Goal: Information Seeking & Learning: Learn about a topic

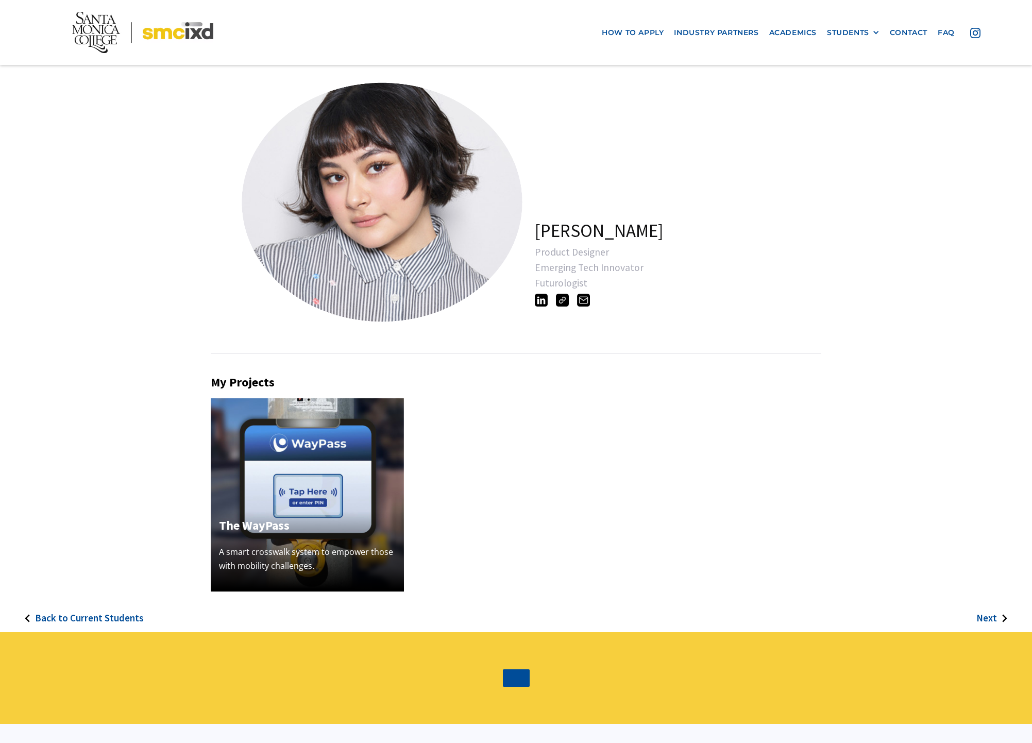
click at [560, 301] on img at bounding box center [562, 300] width 13 height 13
click at [996, 617] on h3 "Next" at bounding box center [987, 618] width 21 height 12
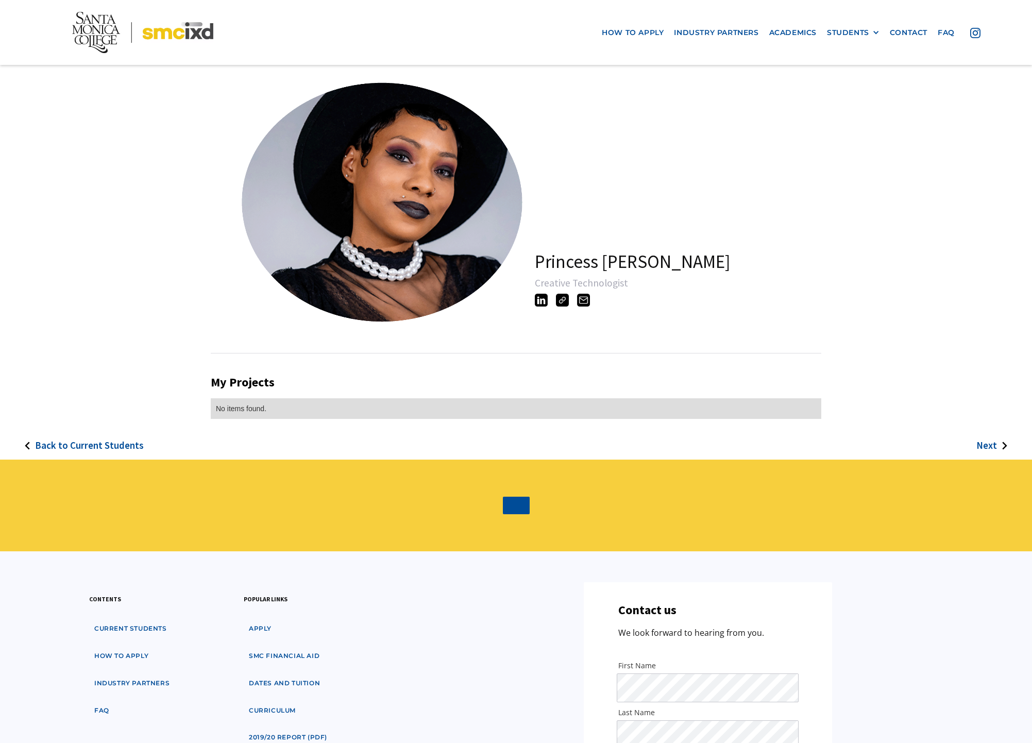
click at [988, 444] on h3 "Next" at bounding box center [987, 446] width 21 height 12
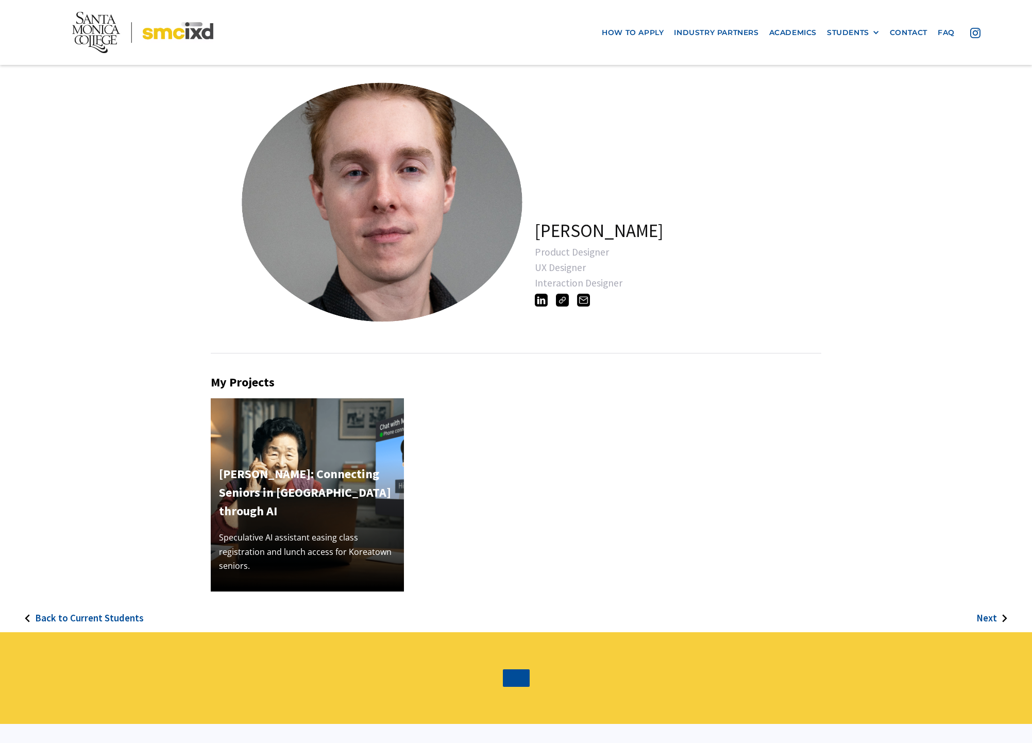
click at [994, 617] on h3 "Next" at bounding box center [987, 618] width 21 height 12
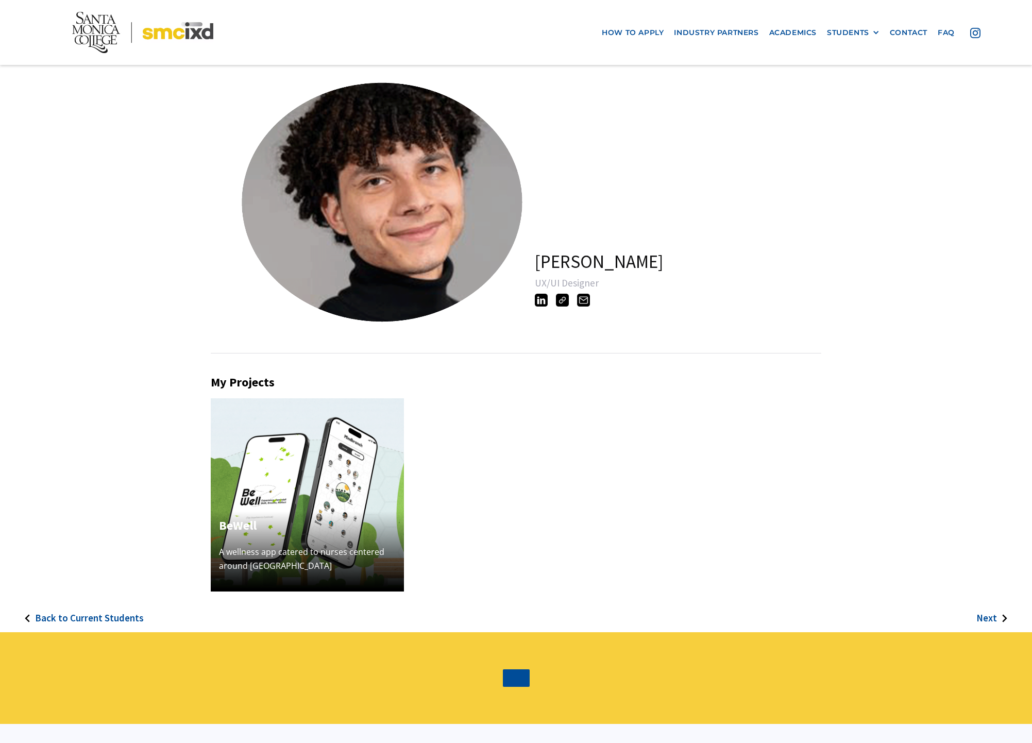
click at [994, 620] on h3 "Next" at bounding box center [987, 618] width 21 height 12
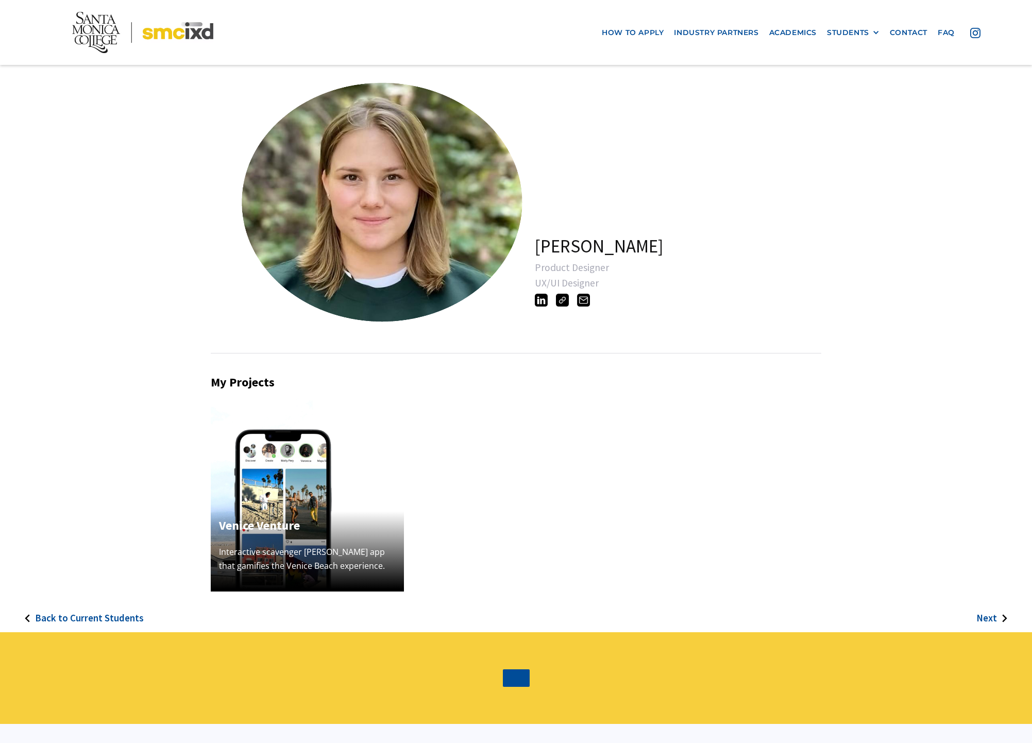
click at [68, 619] on h3 "Back to Current Students" at bounding box center [89, 618] width 109 height 12
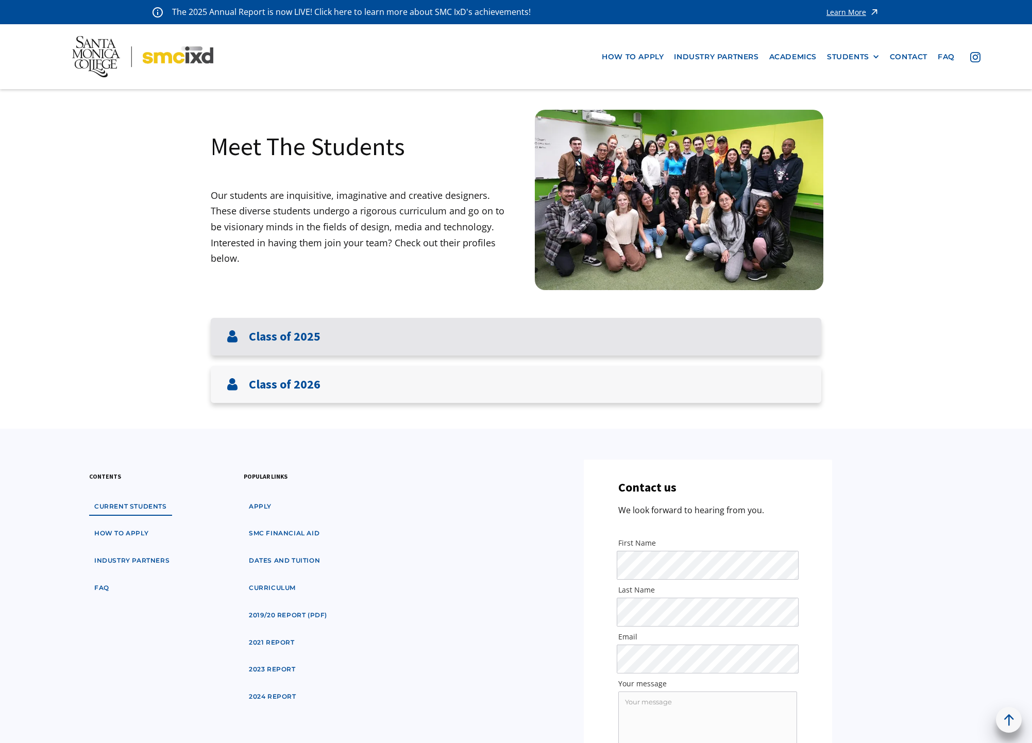
click at [294, 339] on h3 "Class of 2025" at bounding box center [285, 336] width 72 height 15
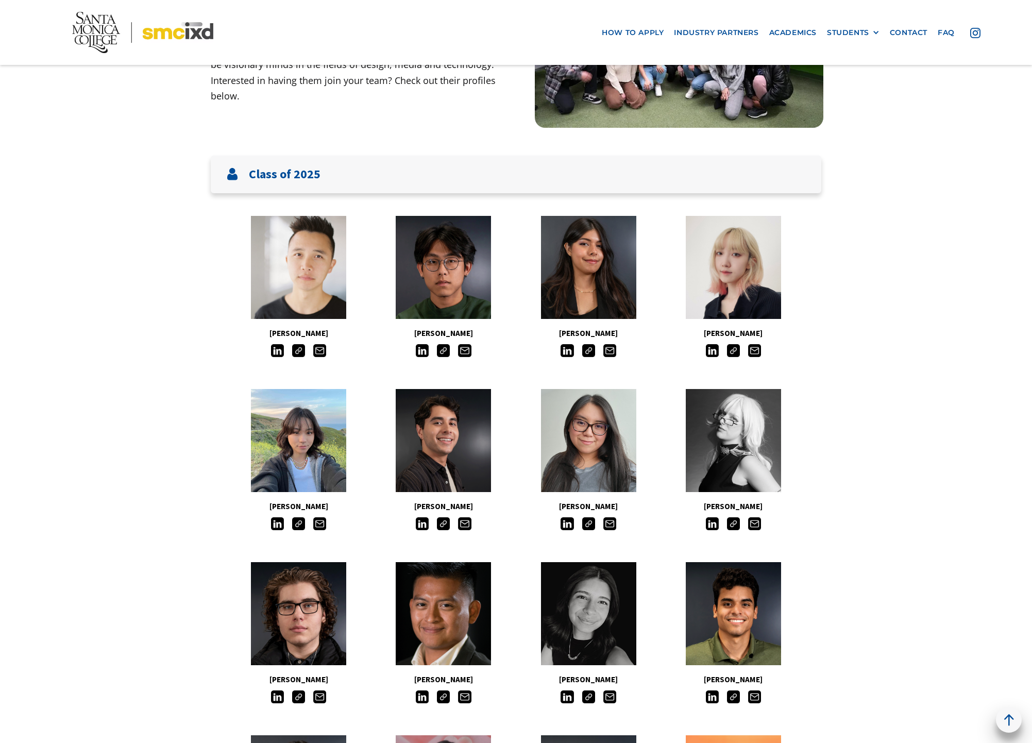
scroll to position [150, 0]
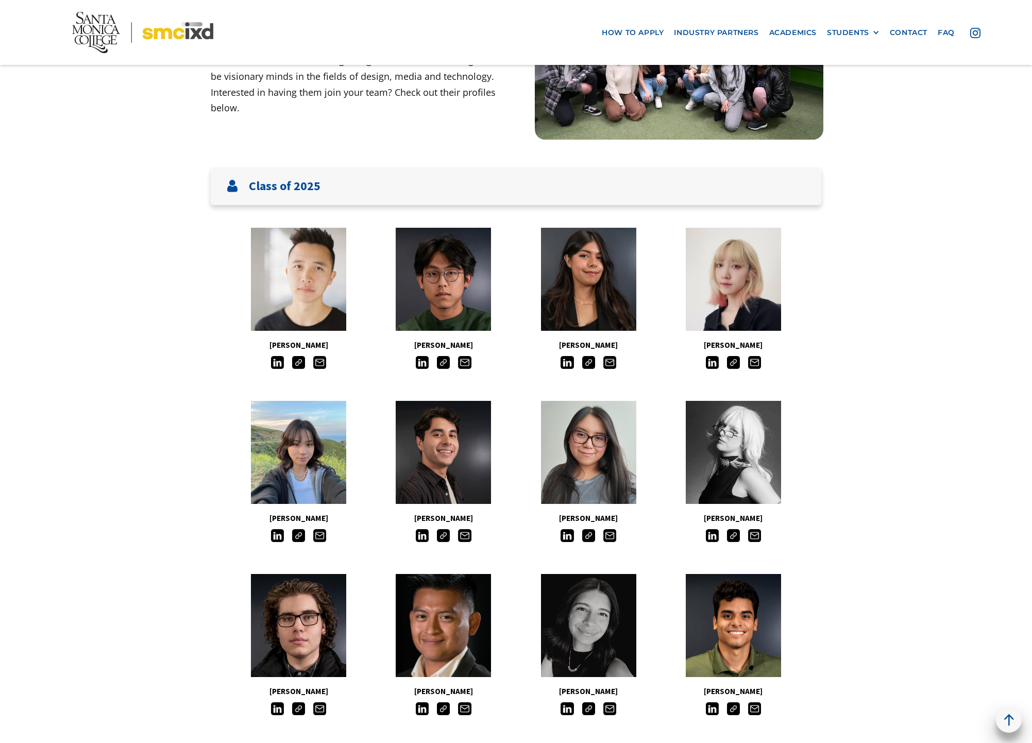
click at [446, 536] on img at bounding box center [443, 535] width 13 height 13
